Goal: Task Accomplishment & Management: Manage account settings

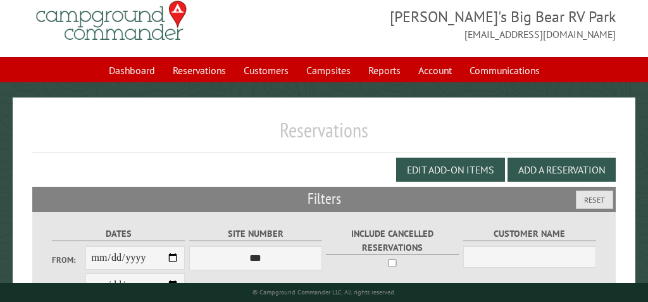
scroll to position [30, 0]
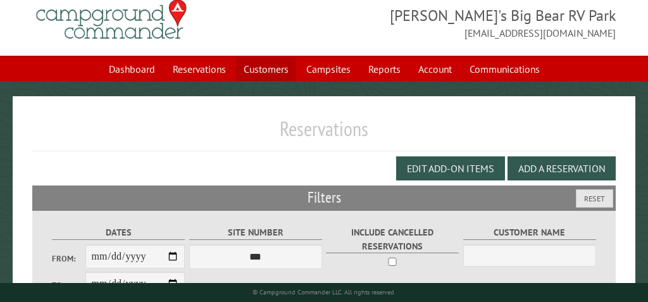
click at [259, 65] on link "Customers" at bounding box center [266, 69] width 60 height 24
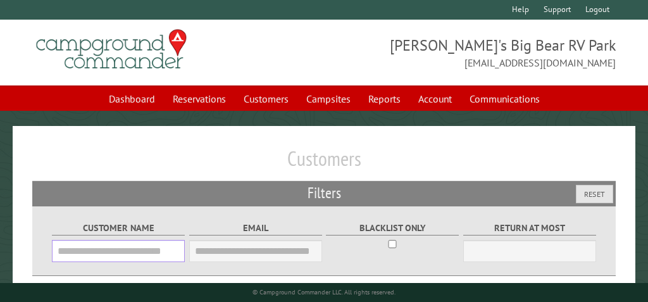
click at [66, 253] on input "Customer Name" at bounding box center [118, 251] width 133 height 22
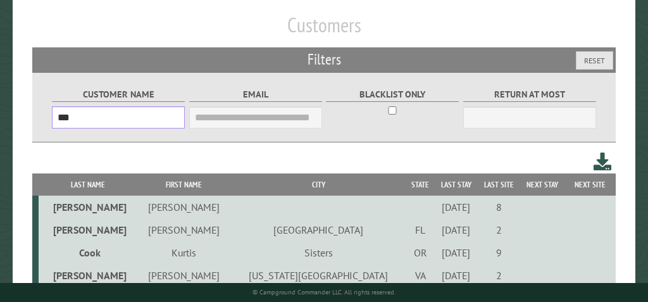
scroll to position [152, 0]
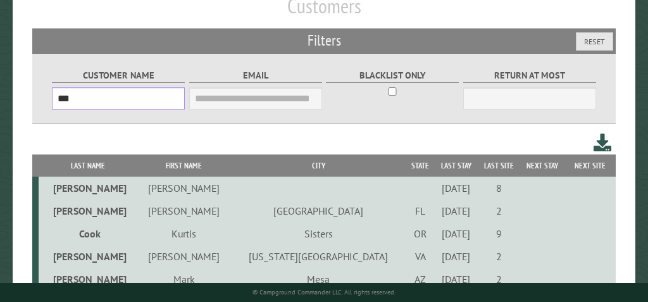
type input "***"
click at [90, 187] on td "[PERSON_NAME]" at bounding box center [88, 188] width 99 height 23
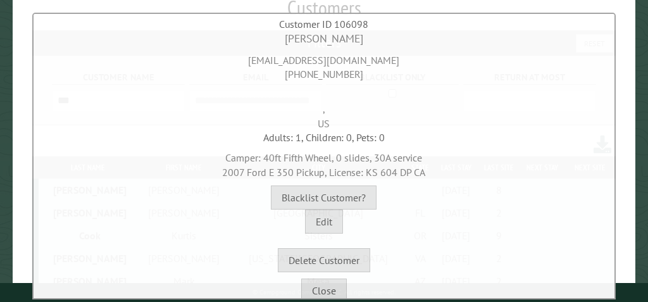
scroll to position [149, 0]
click at [338, 195] on button "Blacklist Customer?" at bounding box center [324, 197] width 106 height 24
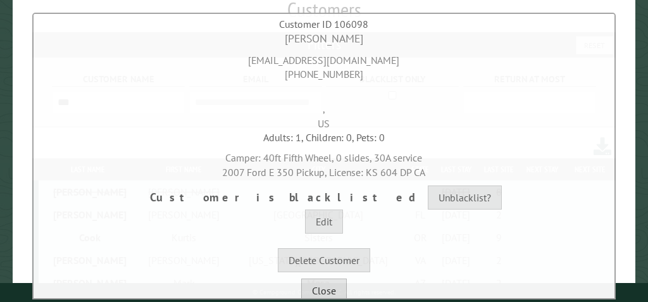
click at [330, 290] on button "Close" at bounding box center [324, 290] width 46 height 24
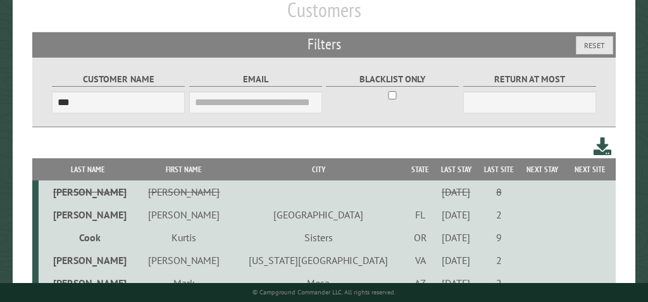
scroll to position [0, 0]
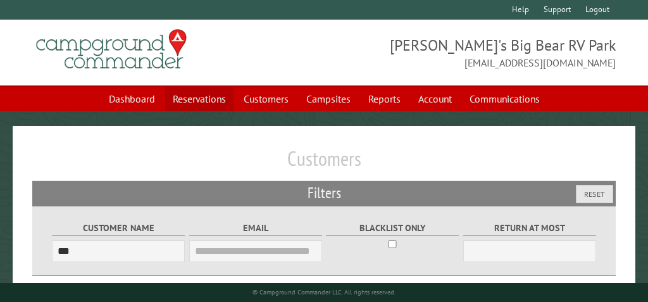
click at [191, 98] on link "Reservations" at bounding box center [199, 99] width 68 height 24
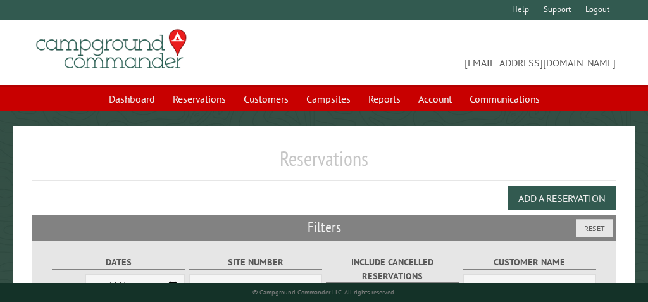
select select "***"
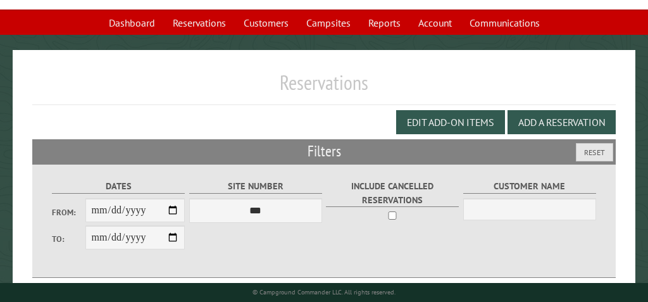
scroll to position [82, 0]
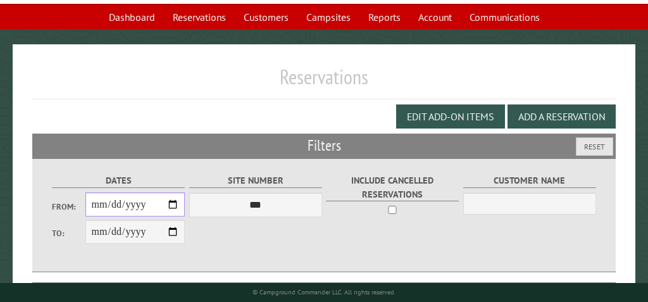
click at [173, 208] on input "From:" at bounding box center [135, 204] width 100 height 24
type input "**********"
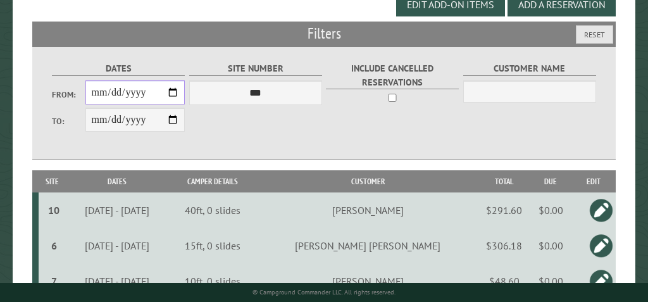
scroll to position [183, 0]
